Goal: Book appointment/travel/reservation

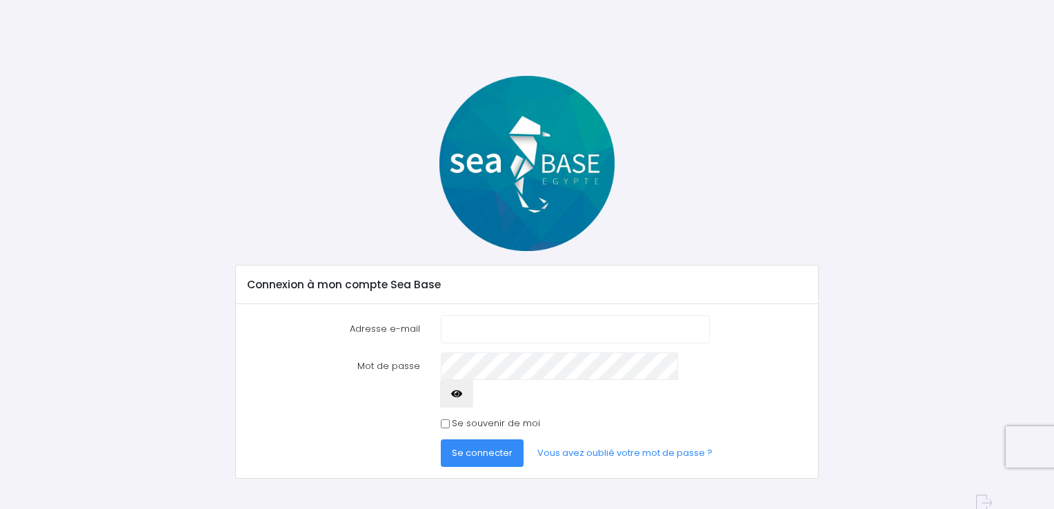
click at [453, 325] on input "Adresse e-mail" at bounding box center [575, 329] width 269 height 28
type input "eric.porcherot@free.fr"
click at [484, 446] on span "Se connecter" at bounding box center [482, 452] width 61 height 13
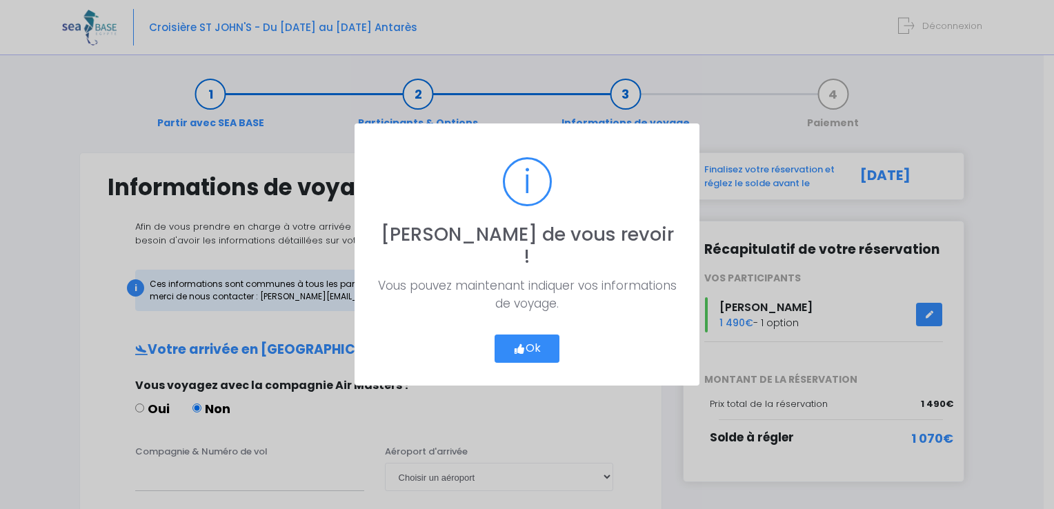
click at [530, 334] on button "Ok" at bounding box center [526, 348] width 65 height 29
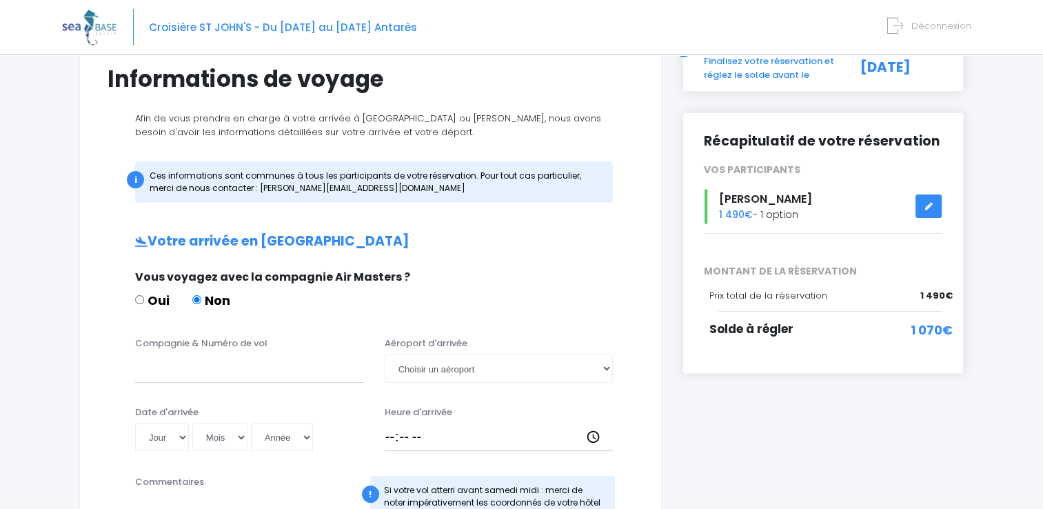
scroll to position [121, 0]
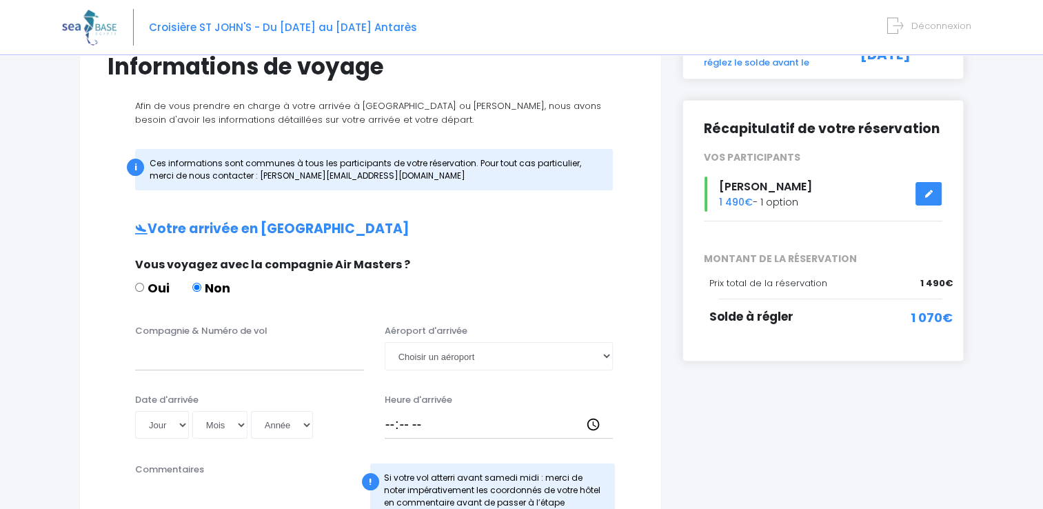
click at [929, 194] on icon at bounding box center [929, 194] width 10 height 0
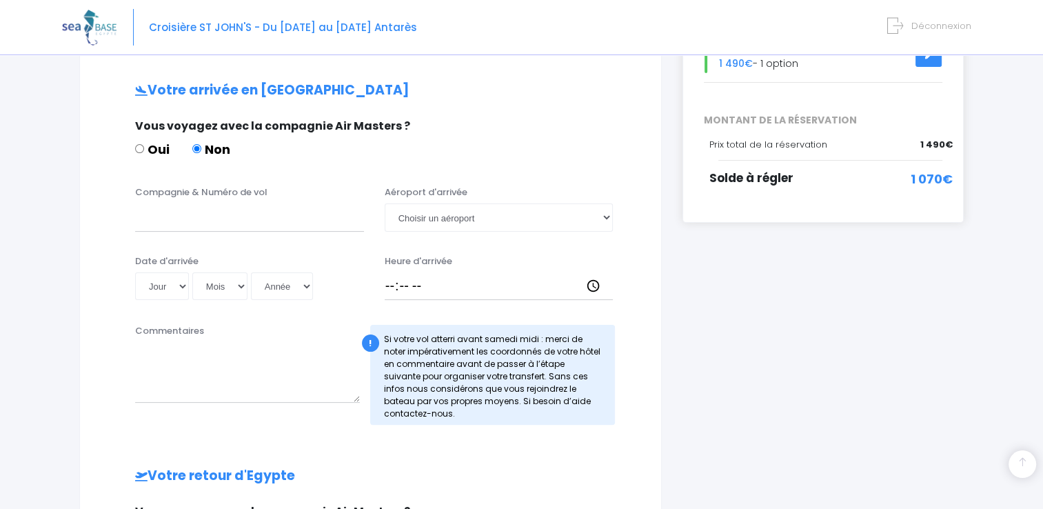
scroll to position [303, 0]
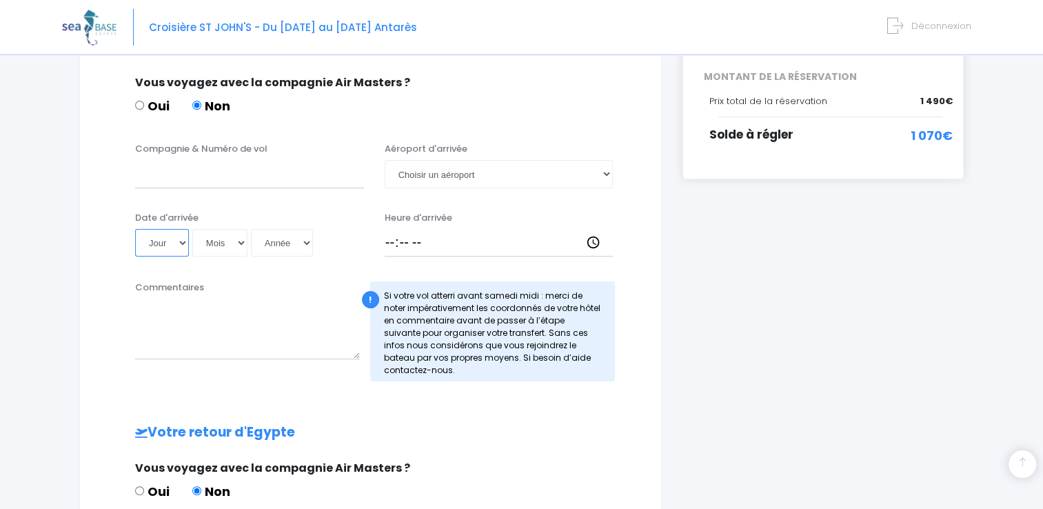
click at [179, 243] on select "Jour 01 02 03 04 05 06 07 08 09 10 11 12 13 14 15 16 17 18 19 20 21 22 23 24 25…" at bounding box center [162, 243] width 54 height 28
click at [139, 104] on input "Oui" at bounding box center [139, 105] width 9 height 9
radio input "true"
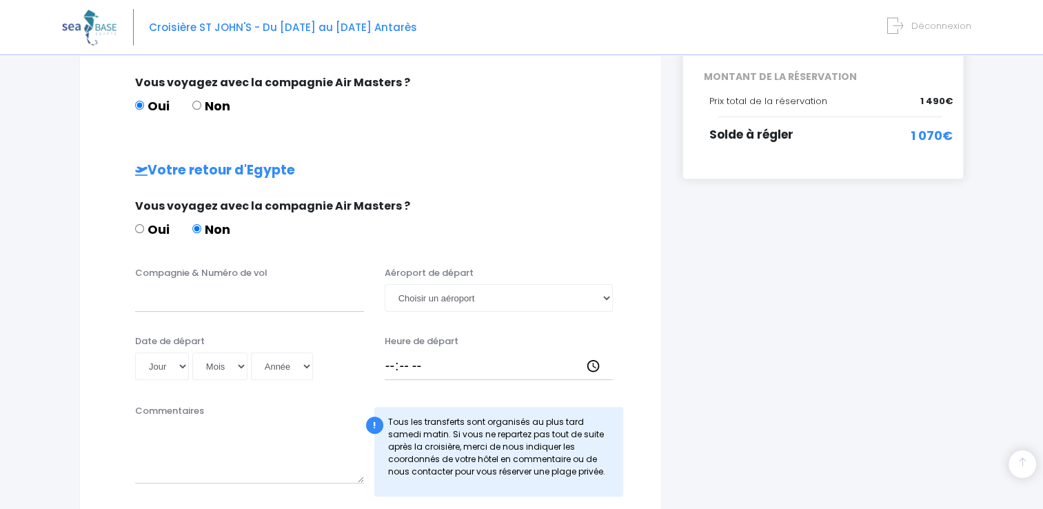
click at [204, 106] on label "Non" at bounding box center [211, 106] width 38 height 19
click at [201, 106] on input "Non" at bounding box center [196, 105] width 9 height 9
radio input "true"
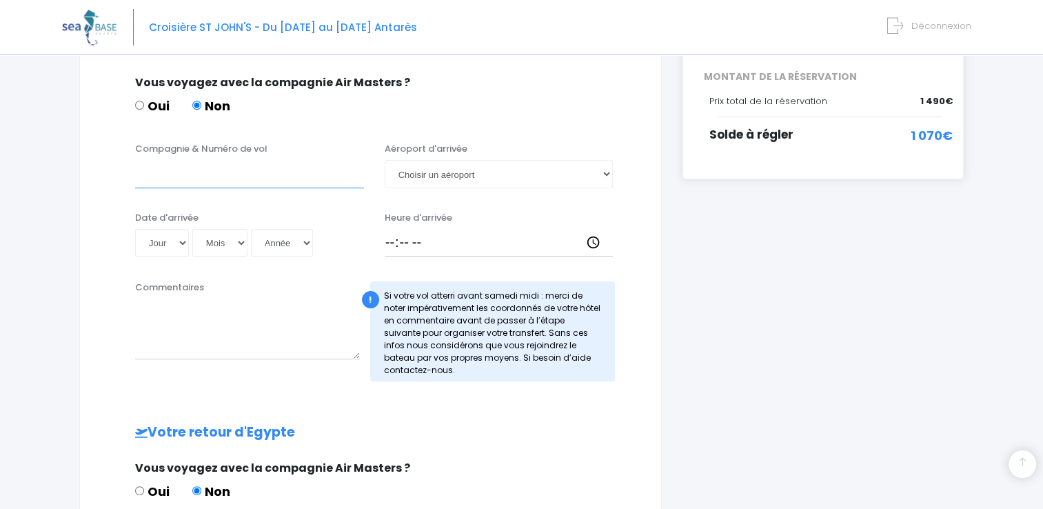
click at [147, 174] on input "Compagnie & Numéro de vol" at bounding box center [249, 174] width 229 height 28
type input "EASYJET EZS1593"
click at [606, 175] on select "Choisir un aéroport Hurghada Marsa Alam" at bounding box center [499, 174] width 229 height 28
select select "Hurghada"
click at [385, 160] on select "Choisir un aéroport Hurghada Marsa Alam" at bounding box center [499, 174] width 229 height 28
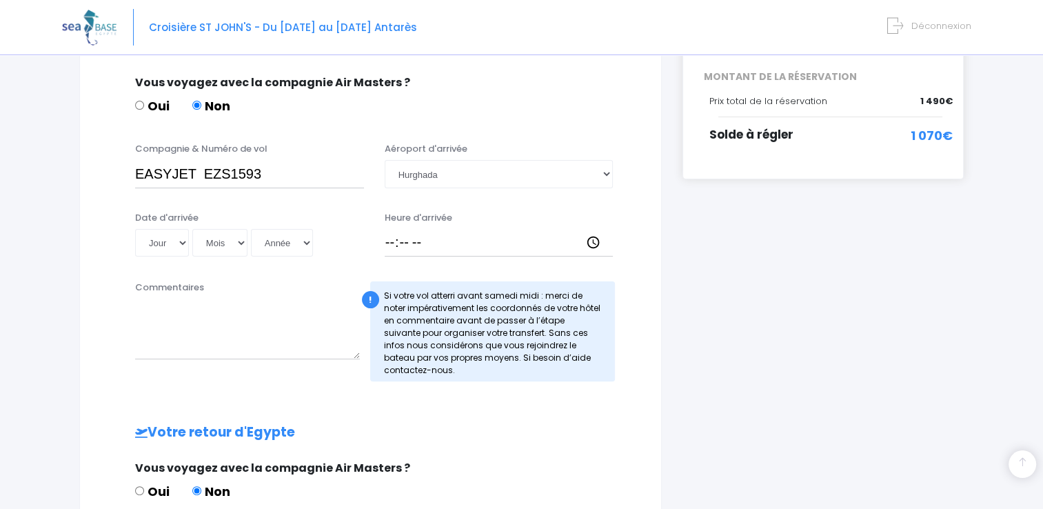
click at [181, 260] on div "Date d'arrivée Jour 01 02 03 04 05 06 07 08 09 10 11 12 13 14 15 16 17 18 19 20…" at bounding box center [370, 238] width 547 height 55
click at [182, 243] on select "Jour 01 02 03 04 05 06 07 08 09 10 11 12 13 14 15 16 17 18 19 20 21 22 23 24 25…" at bounding box center [162, 243] width 54 height 28
select select "08"
click at [135, 229] on select "Jour 01 02 03 04 05 06 07 08 09 10 11 12 13 14 15 16 17 18 19 20 21 22 23 24 25…" at bounding box center [162, 243] width 54 height 28
click at [240, 244] on select "Mois 01 02 03 04 05 06 07 08 09 10 11 12" at bounding box center [219, 243] width 55 height 28
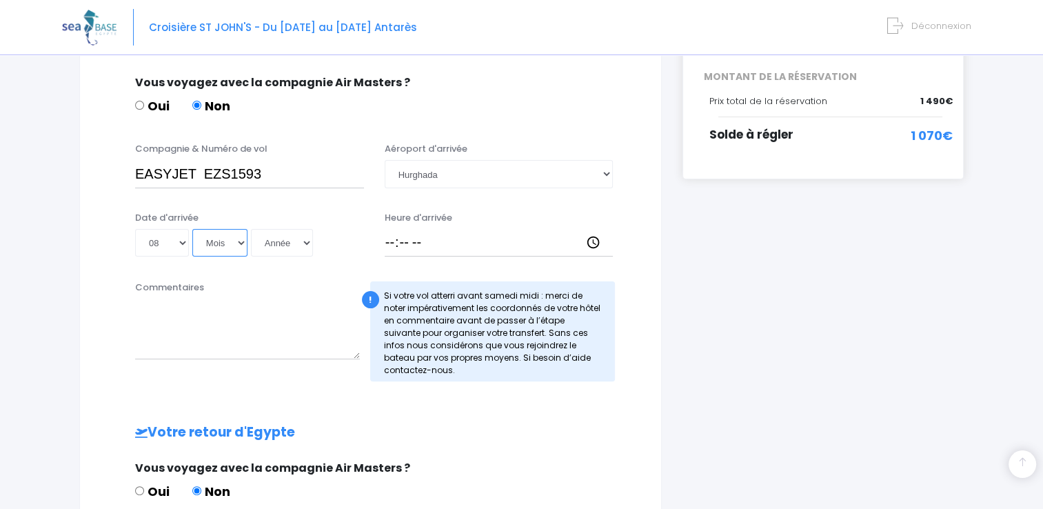
select select "11"
click at [192, 229] on select "Mois 01 02 03 04 05 06 07 08 09 10 11 12" at bounding box center [219, 243] width 55 height 28
click at [306, 242] on select "Année 2045 2044 2043 2042 2041 2040 2039 2038 2037 2036 2035 2034 2033 2032 203…" at bounding box center [282, 243] width 62 height 28
select select "2025"
click at [251, 229] on select "Année 2045 2044 2043 2042 2041 2040 2039 2038 2037 2036 2035 2034 2033 2032 203…" at bounding box center [282, 243] width 62 height 28
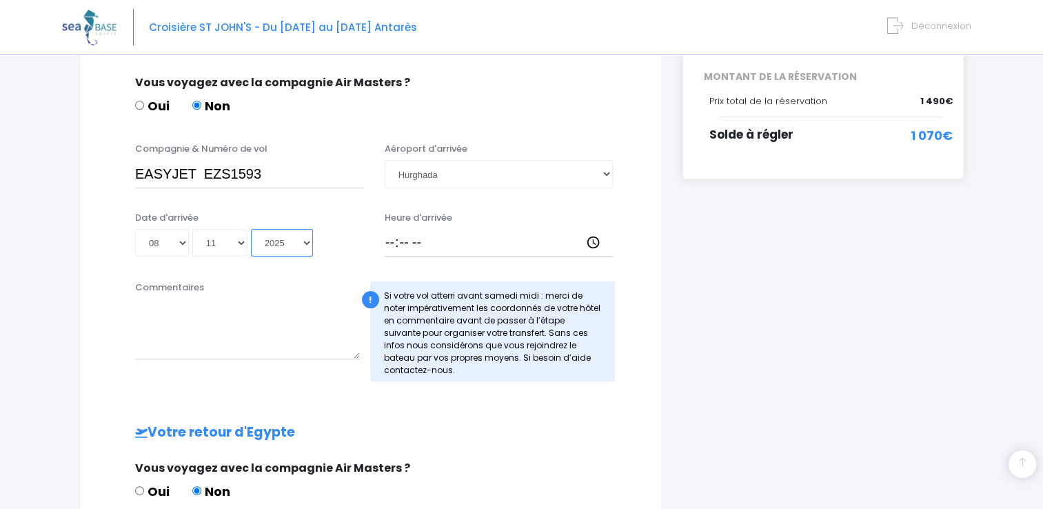
type input "2025-11-08"
click at [597, 240] on input "Heure d'arrivée" at bounding box center [499, 243] width 229 height 28
type input "13:30"
click at [769, 331] on div "i Finalisez votre réservation et réglez le solde avant le 09/09/2025 Récapitula…" at bounding box center [823, 319] width 302 height 939
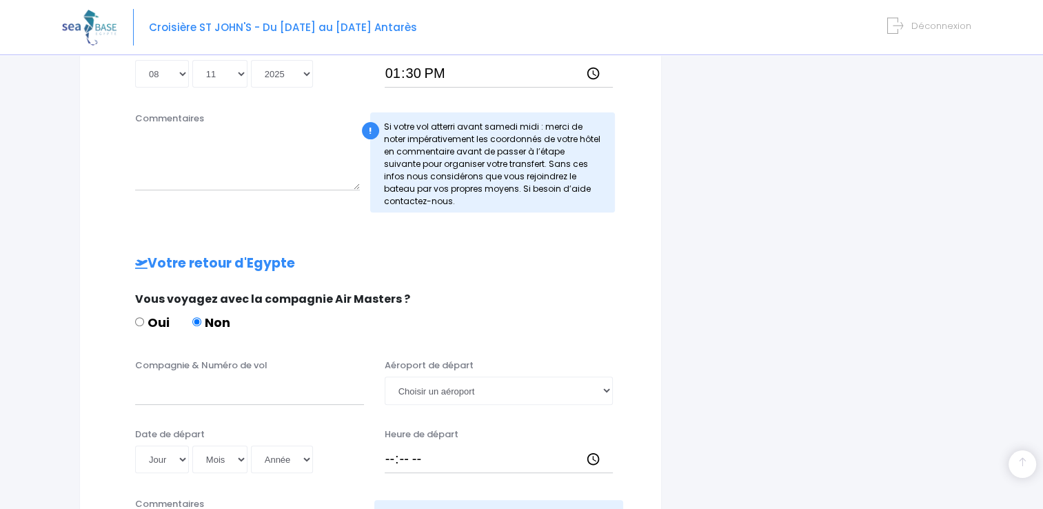
scroll to position [476, 0]
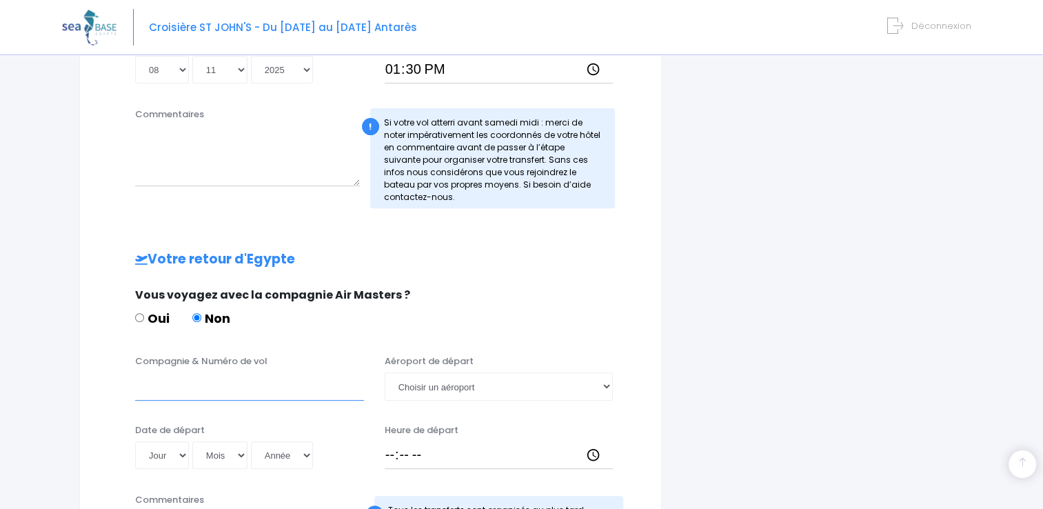
click at [162, 380] on input "Compagnie & Numéro de vol" at bounding box center [249, 386] width 229 height 28
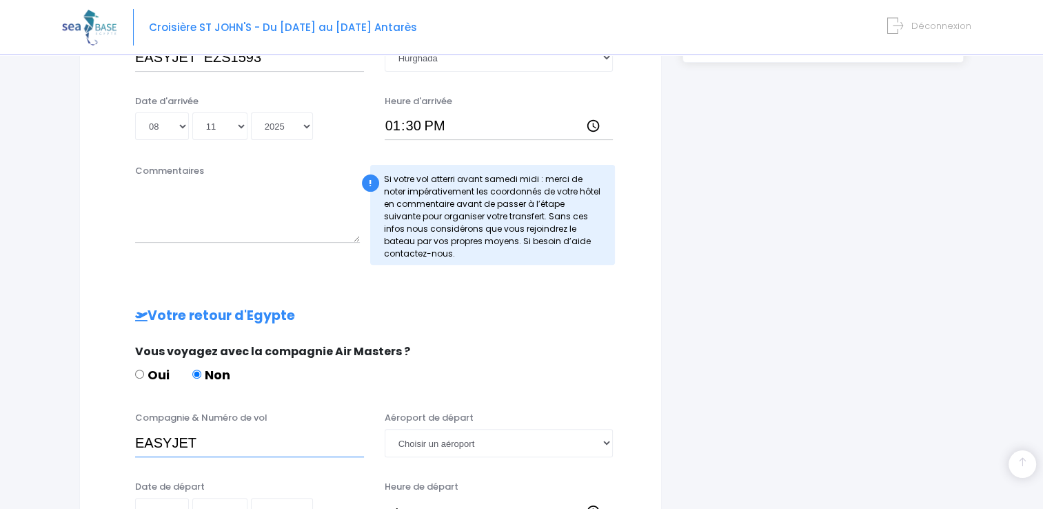
scroll to position [441, 0]
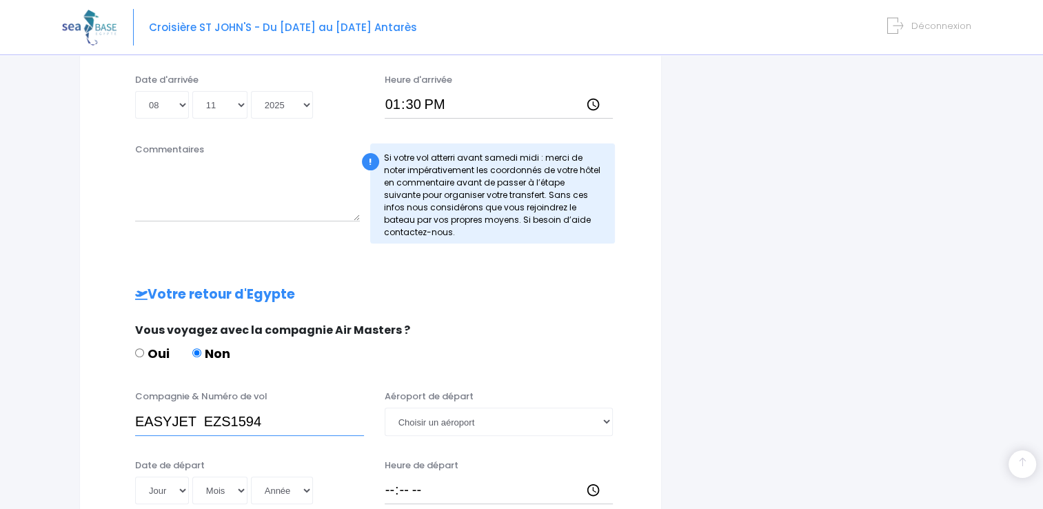
type input "EASYJET EZS1594"
click at [607, 422] on select "Choisir un aéroport Hurghada Marsa Alam" at bounding box center [499, 422] width 229 height 28
select select "Hurghada"
click at [385, 408] on select "Choisir un aéroport Hurghada Marsa Alam" at bounding box center [499, 422] width 229 height 28
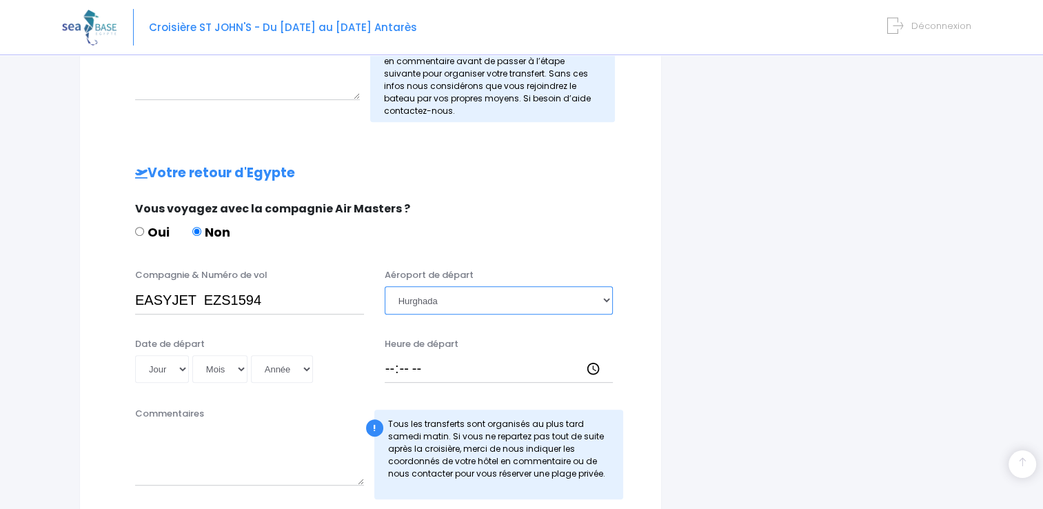
scroll to position [629, 0]
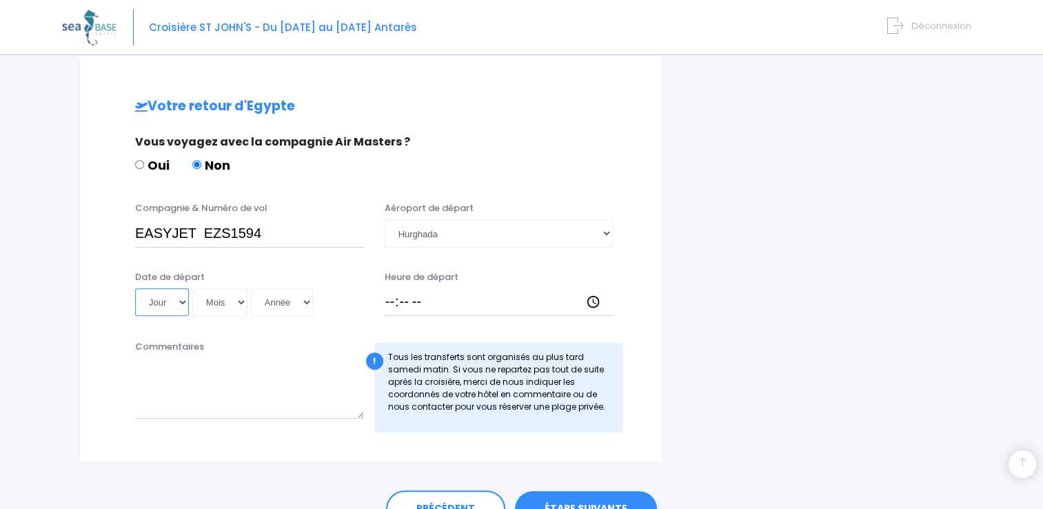
click at [178, 303] on select "Jour 01 02 03 04 05 06 07 08 09 10 11 12 13 14 15 16 17 18 19 20 21 22 23 24 25…" at bounding box center [162, 302] width 54 height 28
select select "15"
click at [135, 288] on select "Jour 01 02 03 04 05 06 07 08 09 10 11 12 13 14 15 16 17 18 19 20 21 22 23 24 25…" at bounding box center [162, 302] width 54 height 28
click at [241, 302] on select "Mois 01 02 03 04 05 06 07 08 09 10 11 12" at bounding box center [219, 302] width 55 height 28
select select "11"
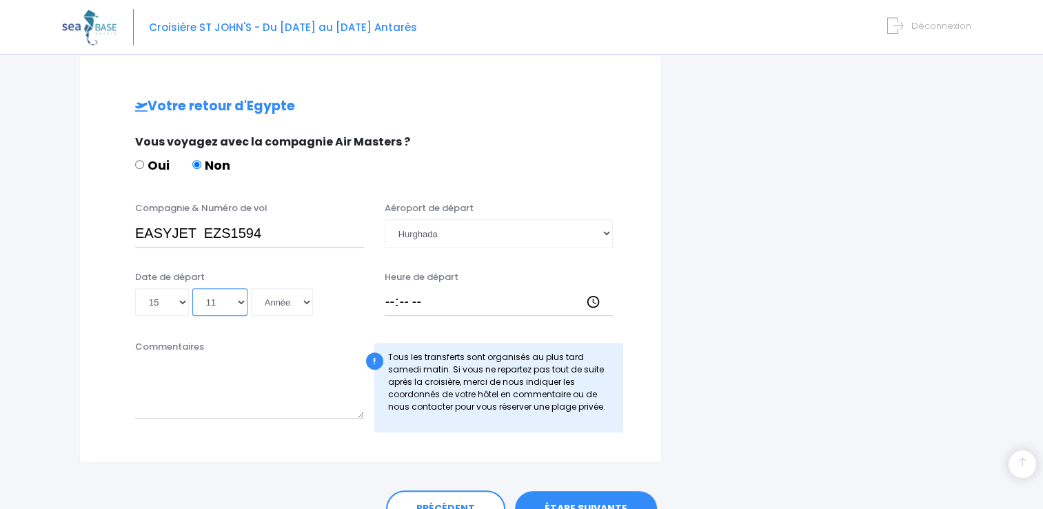
click at [192, 288] on select "Mois 01 02 03 04 05 06 07 08 09 10 11 12" at bounding box center [219, 302] width 55 height 28
click at [303, 302] on select "Année 2045 2044 2043 2042 2041 2040 2039 2038 2037 2036 2035 2034 2033 2032 203…" at bounding box center [282, 302] width 62 height 28
select select "2025"
click at [251, 288] on select "Année 2045 2044 2043 2042 2041 2040 2039 2038 2037 2036 2035 2034 2033 2032 203…" at bounding box center [282, 302] width 62 height 28
type input "2025-11-15"
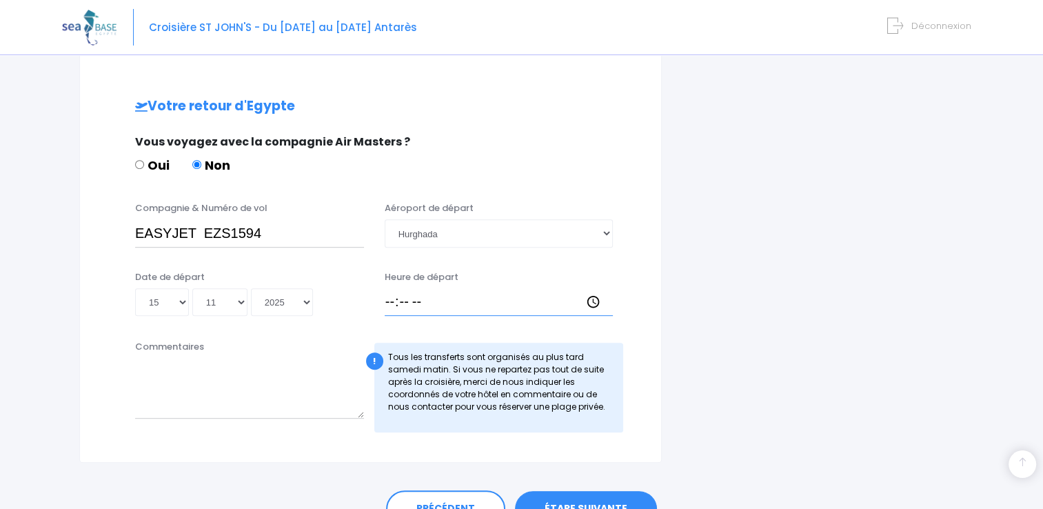
click at [422, 308] on input "Heure de départ" at bounding box center [499, 302] width 229 height 28
click at [597, 300] on input "Heure de départ" at bounding box center [499, 302] width 229 height 28
type input "14:30"
click at [490, 294] on input "14:30" at bounding box center [499, 302] width 229 height 28
click at [546, 332] on div "Votre arrivée en Egypte Vous voyagez avec la compagnie Air Masters ? Oui Non Co…" at bounding box center [371, 77] width 526 height 728
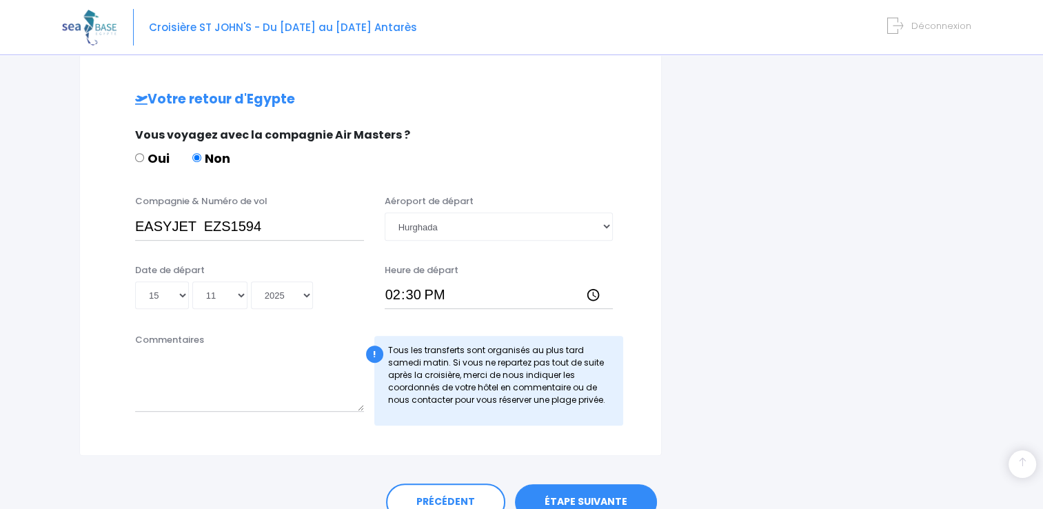
scroll to position [701, 0]
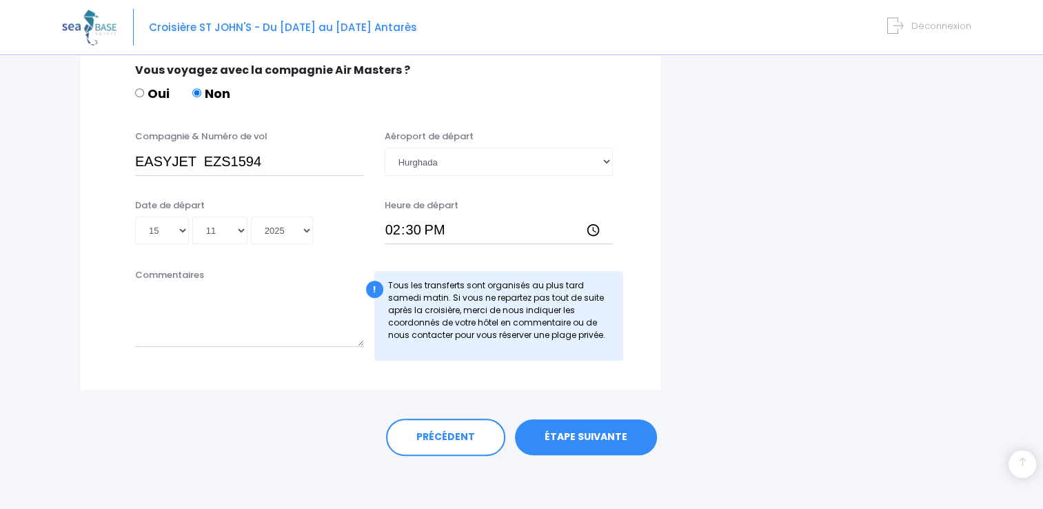
click at [582, 431] on link "ÉTAPE SUIVANTE" at bounding box center [586, 437] width 142 height 36
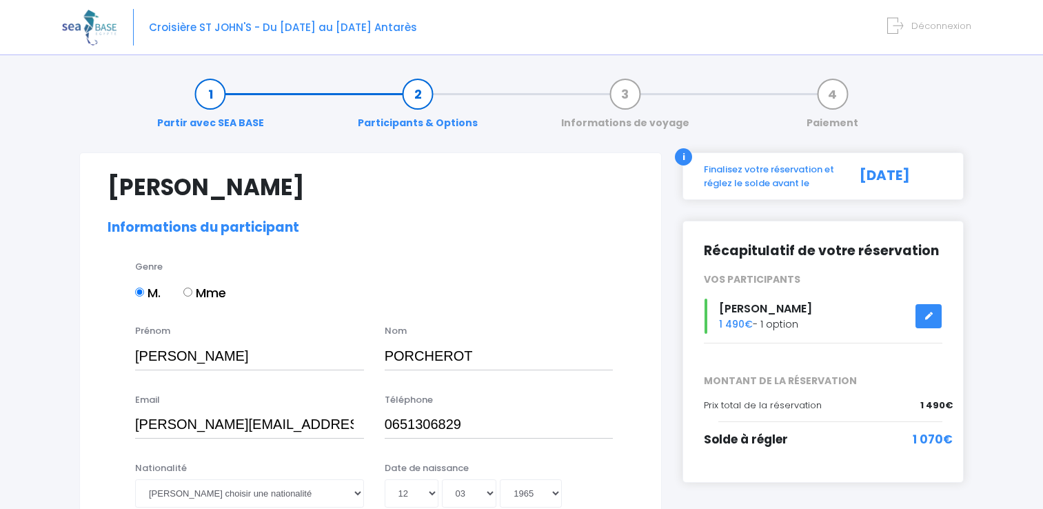
select select "N2"
select select "40/41"
select select "M"
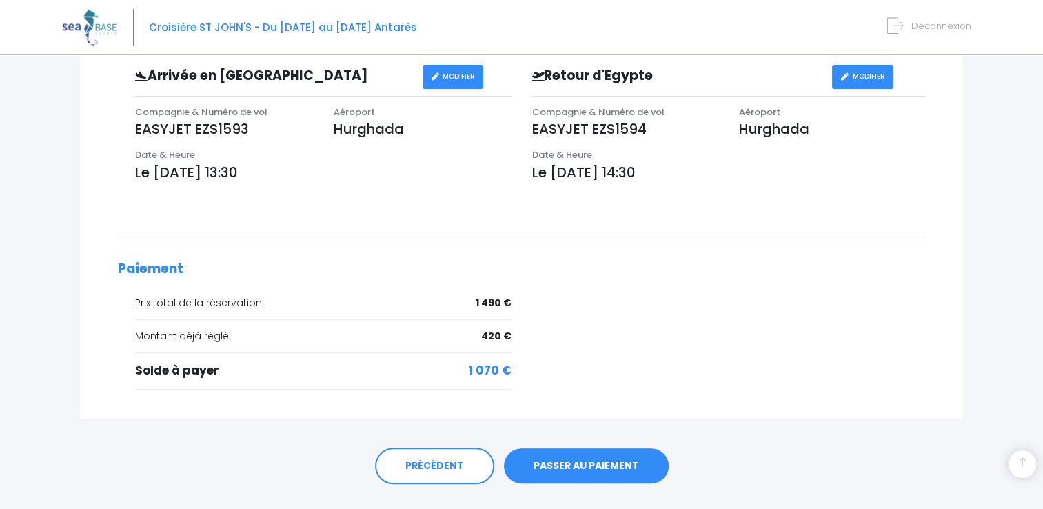
scroll to position [458, 0]
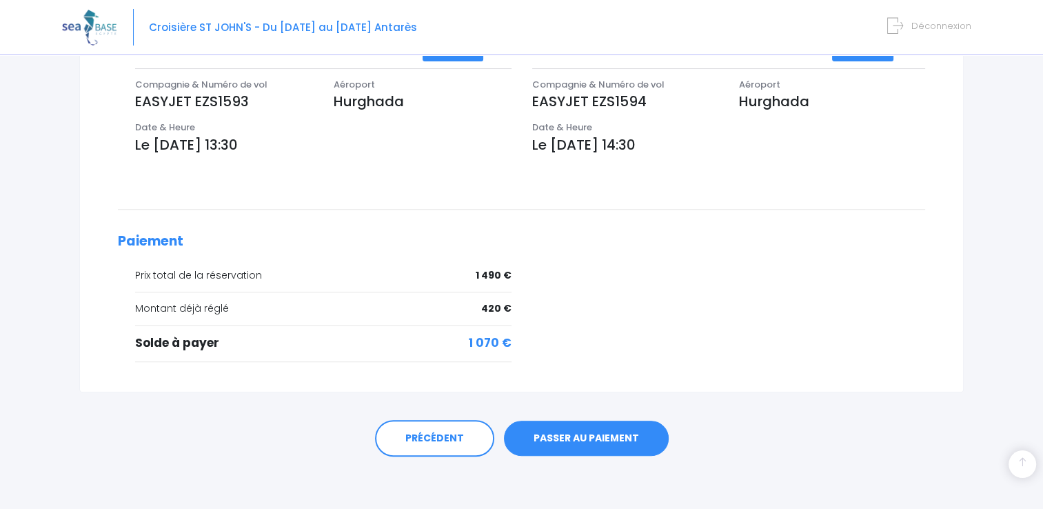
click at [575, 430] on link "PASSER AU PAIEMENT" at bounding box center [586, 439] width 165 height 36
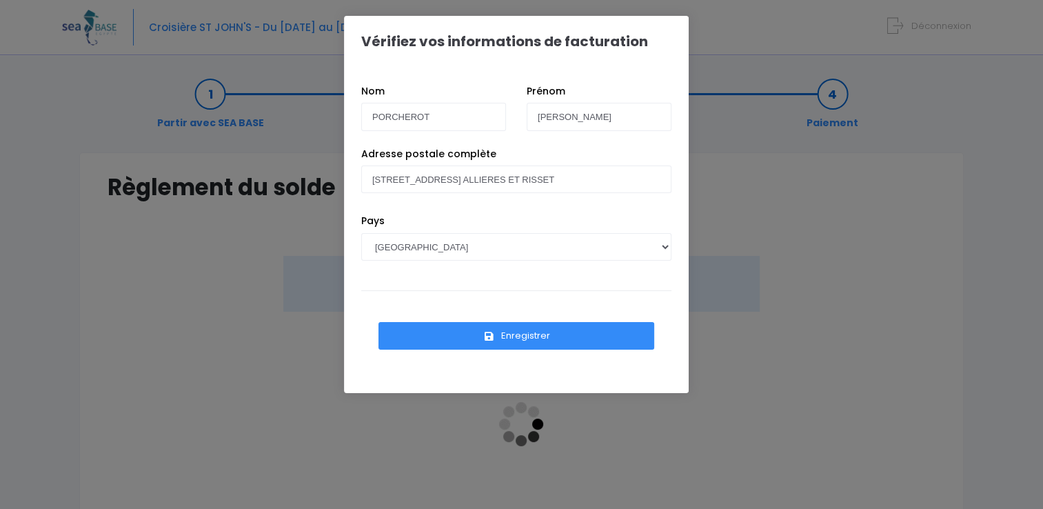
click at [527, 334] on button "Enregistrer" at bounding box center [517, 336] width 276 height 28
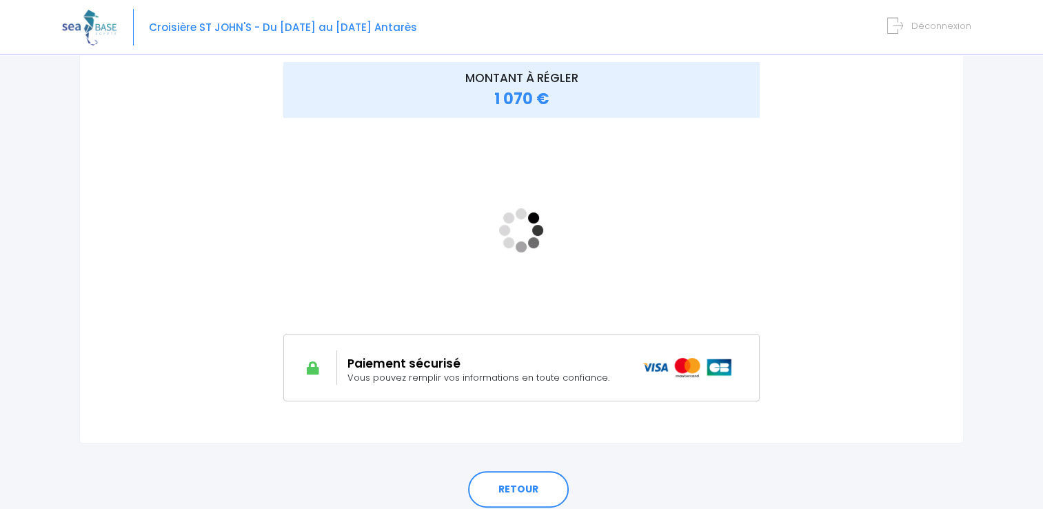
scroll to position [157, 0]
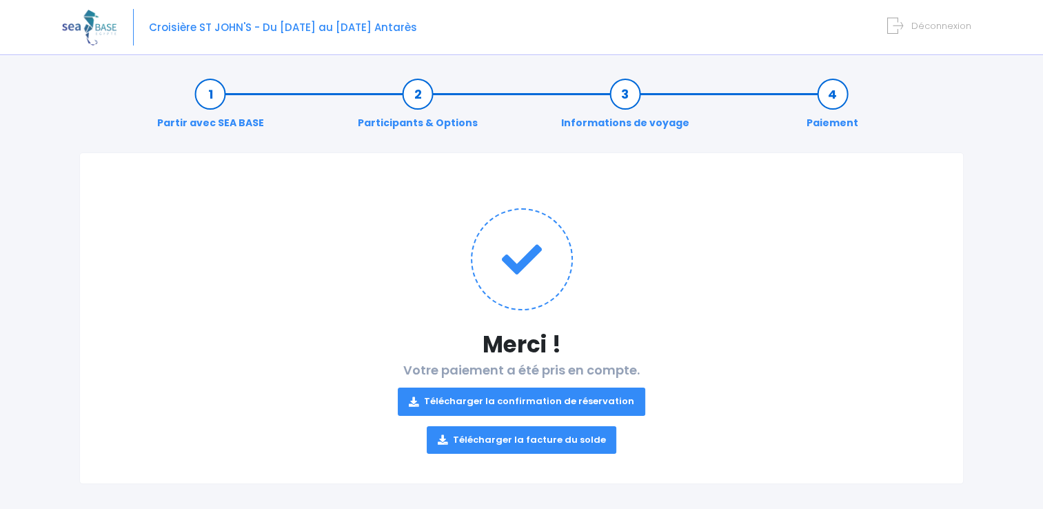
click at [524, 397] on link "Télécharger la confirmation de réservation" at bounding box center [522, 402] width 248 height 28
click at [934, 27] on span "Déconnexion" at bounding box center [942, 25] width 60 height 13
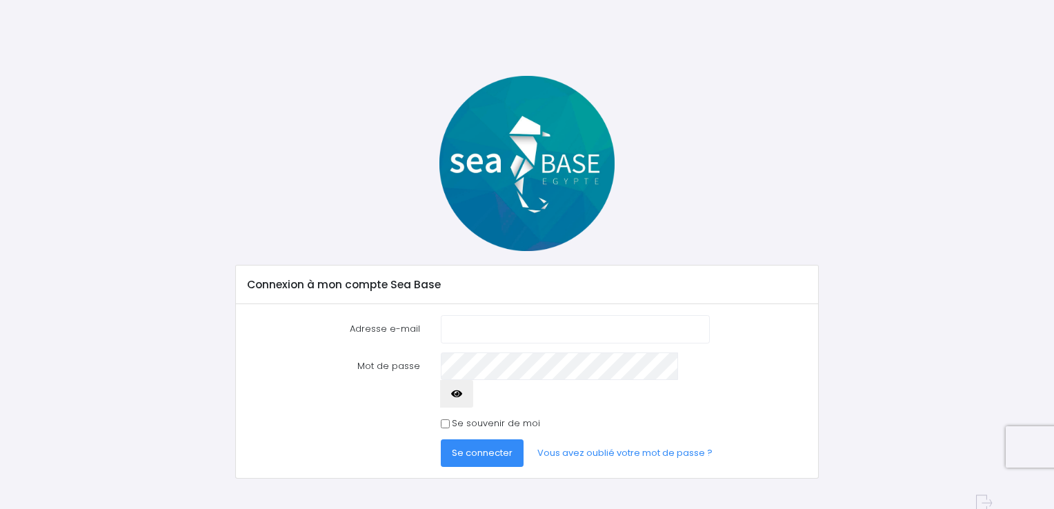
click at [462, 326] on input "Adresse e-mail" at bounding box center [575, 329] width 269 height 28
type input "[PERSON_NAME][EMAIL_ADDRESS][DOMAIN_NAME]"
click at [441, 439] on button "Se connecter" at bounding box center [482, 453] width 83 height 28
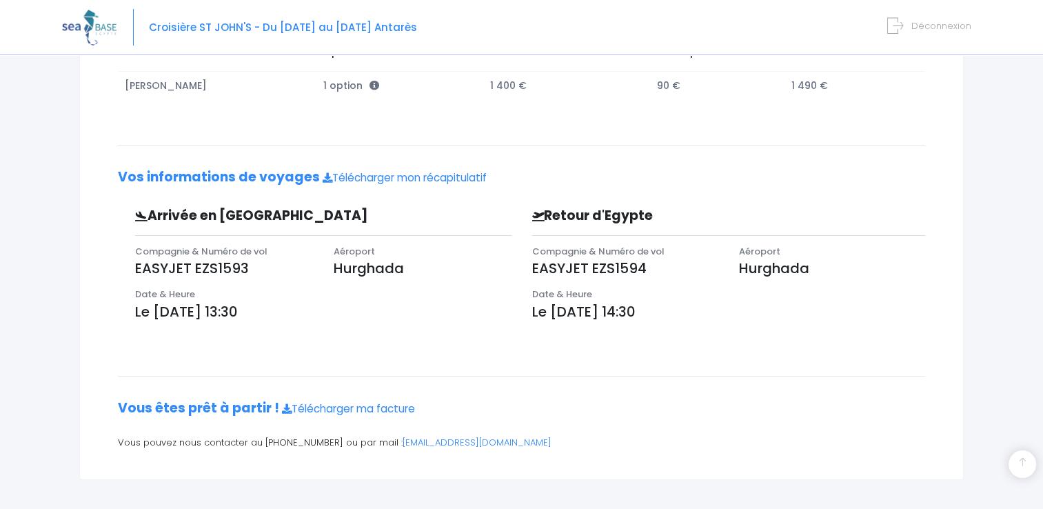
scroll to position [286, 0]
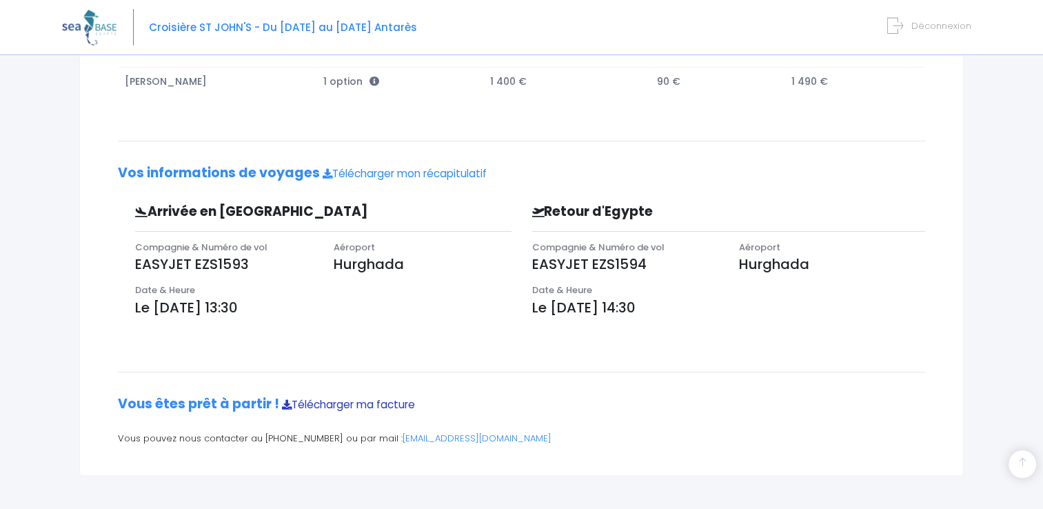
click at [359, 403] on link "Télécharger ma facture" at bounding box center [348, 404] width 133 height 14
click at [391, 172] on link "Télécharger mon récapitulatif" at bounding box center [405, 173] width 164 height 14
click at [924, 26] on span "Déconnexion" at bounding box center [942, 25] width 60 height 13
